Goal: Task Accomplishment & Management: Use online tool/utility

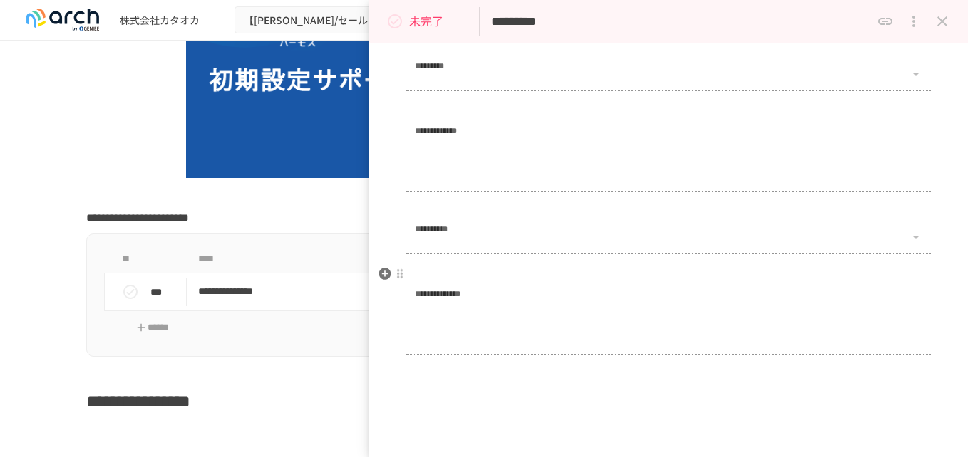
scroll to position [1394, 0]
click at [391, 19] on icon "status" at bounding box center [394, 21] width 17 height 17
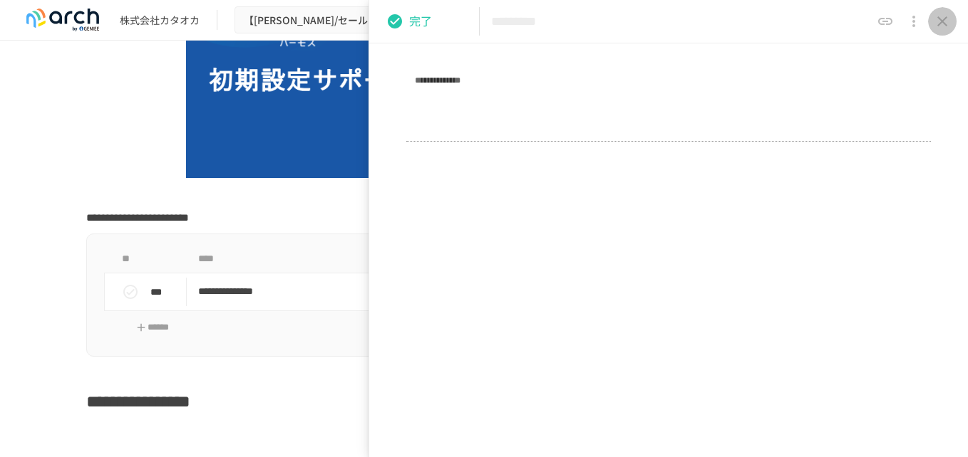
click at [936, 19] on icon "close drawer" at bounding box center [942, 21] width 17 height 17
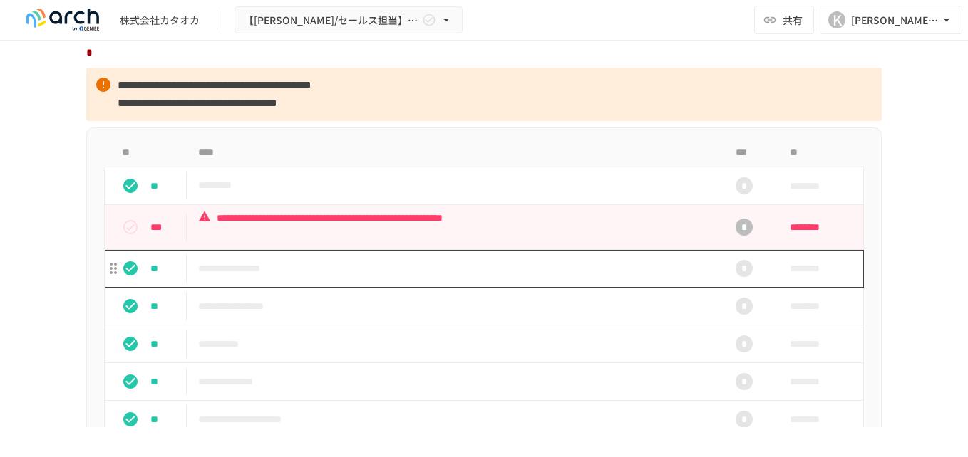
scroll to position [1283, 0]
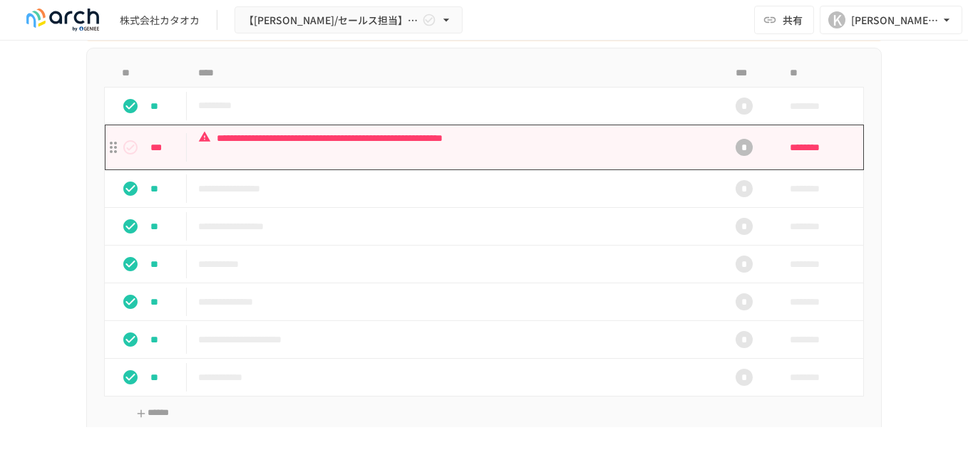
click at [495, 165] on p "**********" at bounding box center [454, 148] width 512 height 36
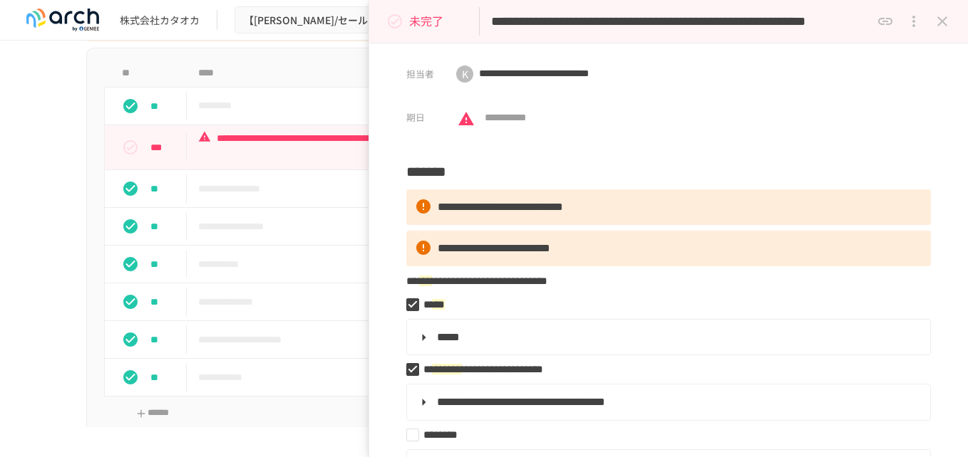
click at [394, 21] on icon "status" at bounding box center [394, 21] width 17 height 17
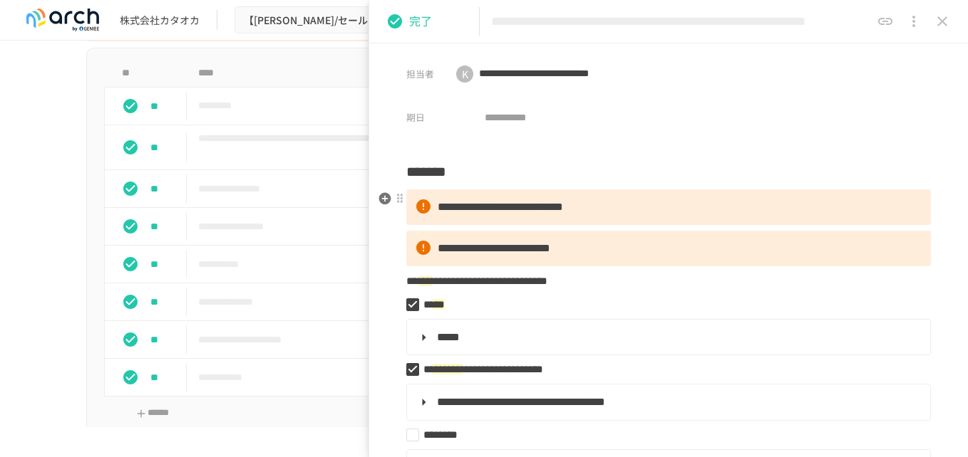
scroll to position [214, 0]
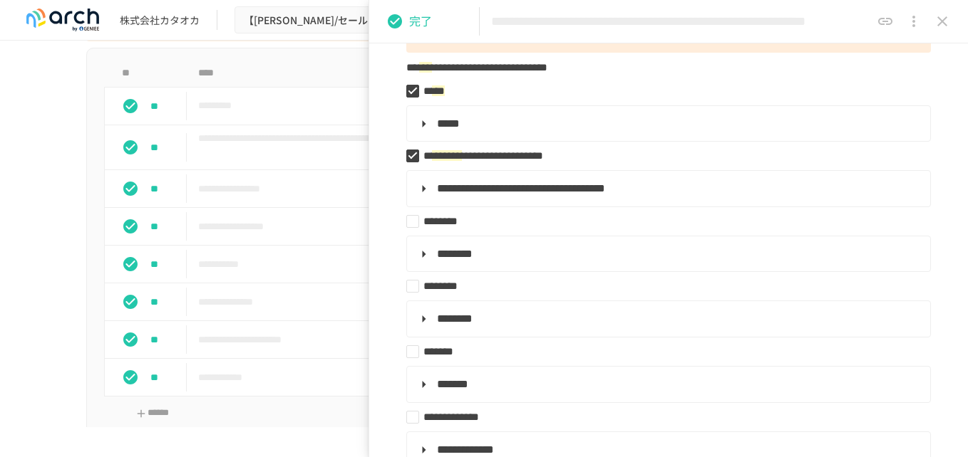
click at [943, 20] on icon "close drawer" at bounding box center [942, 21] width 10 height 10
